Goal: Navigation & Orientation: Find specific page/section

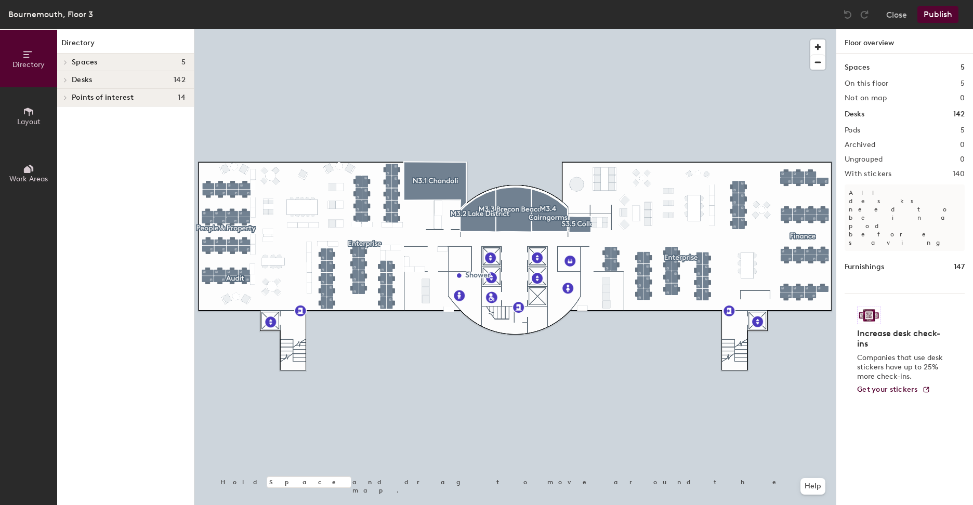
click at [22, 115] on button "Layout" at bounding box center [28, 115] width 57 height 57
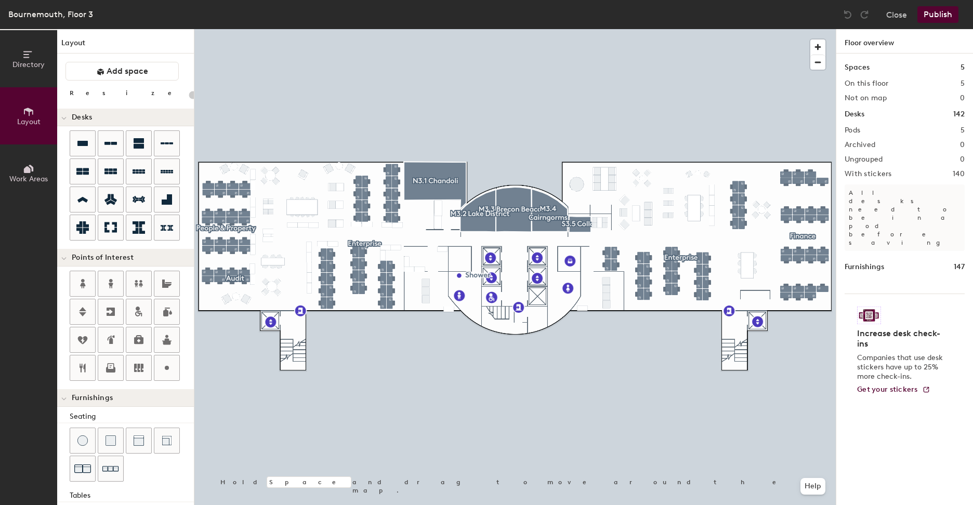
click at [21, 66] on span "Directory" at bounding box center [28, 64] width 32 height 9
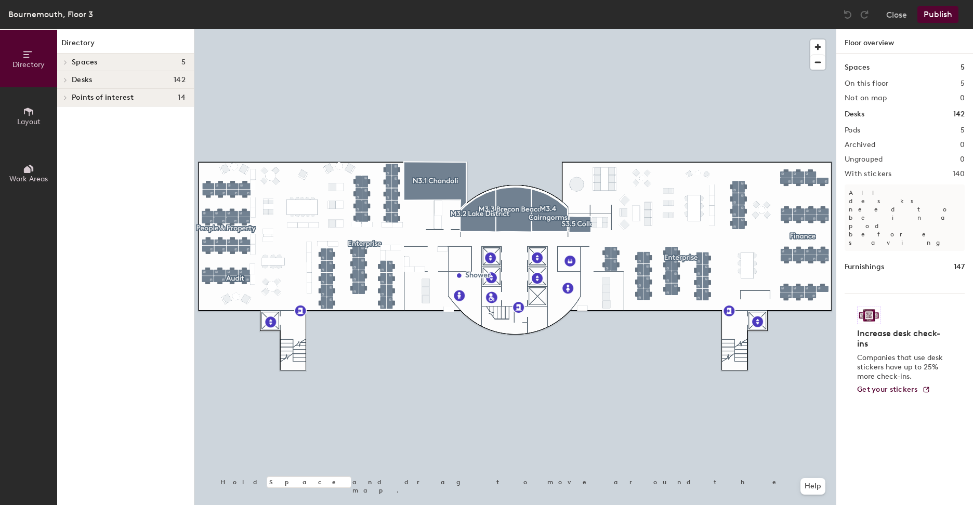
click at [21, 173] on button "Work Areas" at bounding box center [28, 172] width 57 height 57
